Goal: Register for event/course

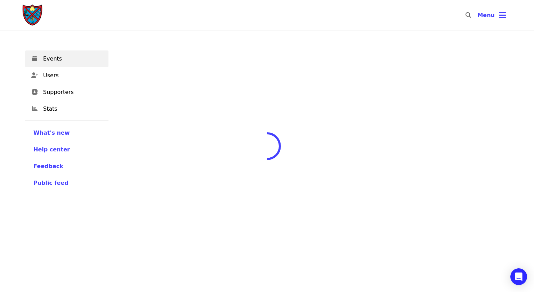
scroll to position [60, 0]
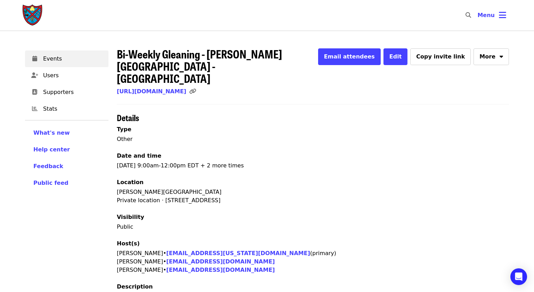
scroll to position [60, 0]
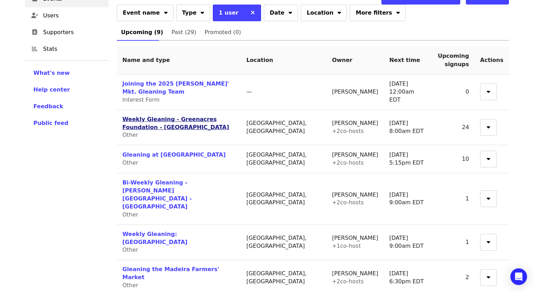
click at [218, 121] on link "Weekly Gleaning - Greenacres Foundation - [GEOGRAPHIC_DATA]" at bounding box center [175, 123] width 107 height 15
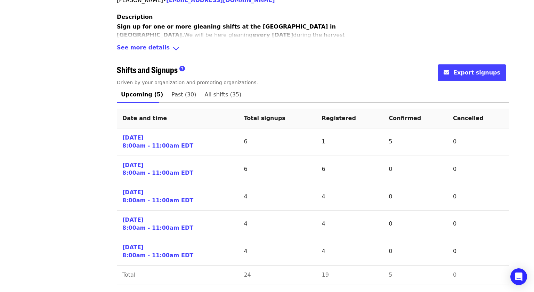
scroll to position [250, 0]
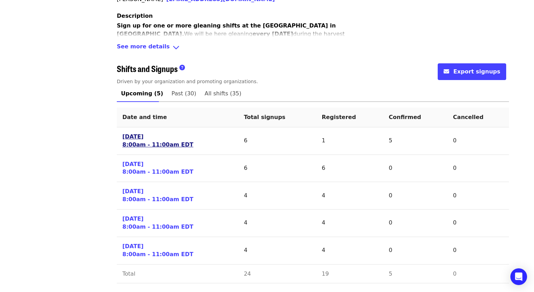
click at [144, 137] on link "[DATE] 8:00am - 11:00am EDT" at bounding box center [157, 141] width 71 height 16
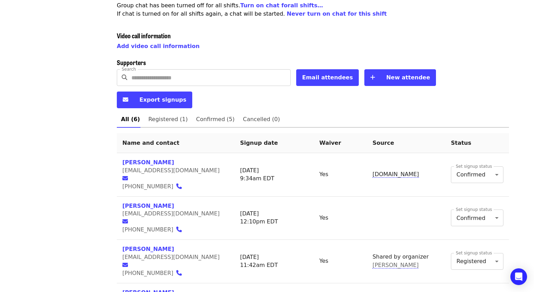
scroll to position [250, 0]
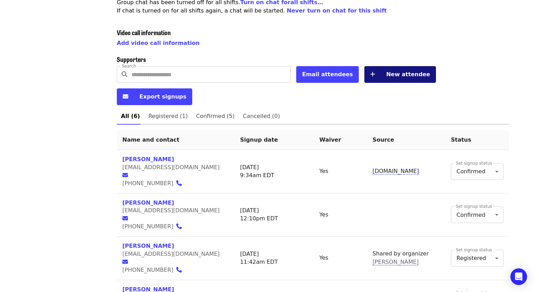
click at [386, 71] on span "New attendee" at bounding box center [408, 74] width 44 height 7
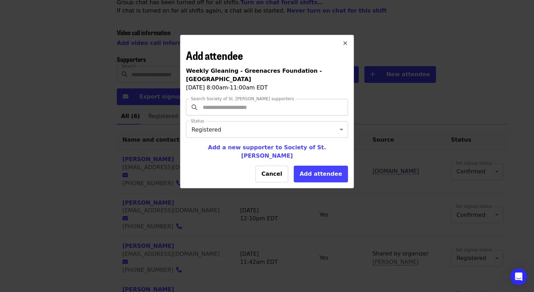
click at [219, 100] on input "Search Society of St. [PERSON_NAME] supporters" at bounding box center [267, 106] width 133 height 13
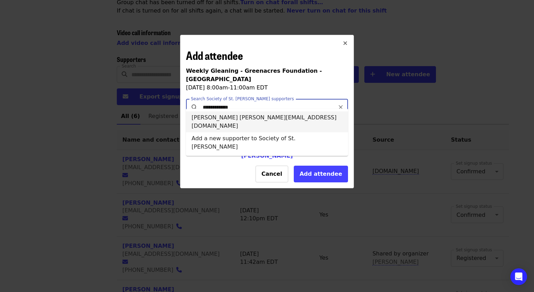
click at [255, 118] on li "[PERSON_NAME] [PERSON_NAME][EMAIL_ADDRESS][DOMAIN_NAME]" at bounding box center [267, 121] width 162 height 21
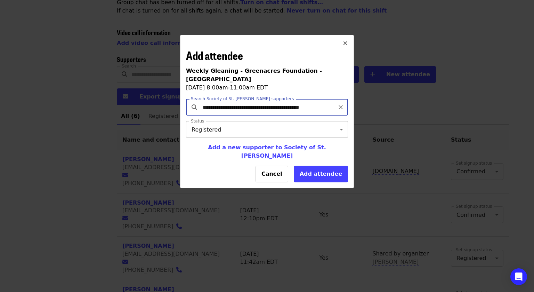
type input "**********"
click at [341, 121] on body "Skip to content ​ Menu Events Users Supporters Stats What's new Help center Fee…" at bounding box center [267, 84] width 534 height 669
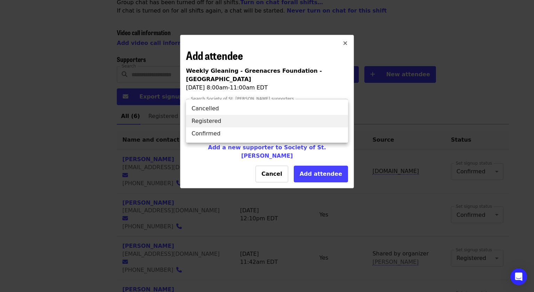
click at [341, 121] on li "Registered" at bounding box center [267, 121] width 162 height 13
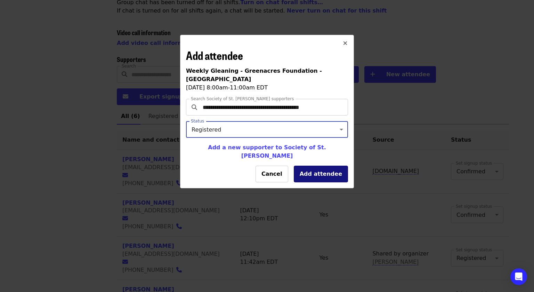
click at [319, 165] on button "Add attendee" at bounding box center [321, 173] width 54 height 17
